Goal: Information Seeking & Learning: Learn about a topic

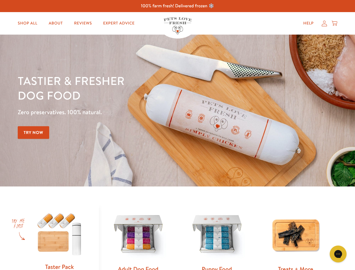
click at [177, 135] on div "Tastier & fresher dog food Zero preservatives. 100% natural. Try Now" at bounding box center [124, 110] width 213 height 74
click at [338, 254] on icon "Gorgias live chat" at bounding box center [337, 253] width 5 height 5
